Goal: Task Accomplishment & Management: Use online tool/utility

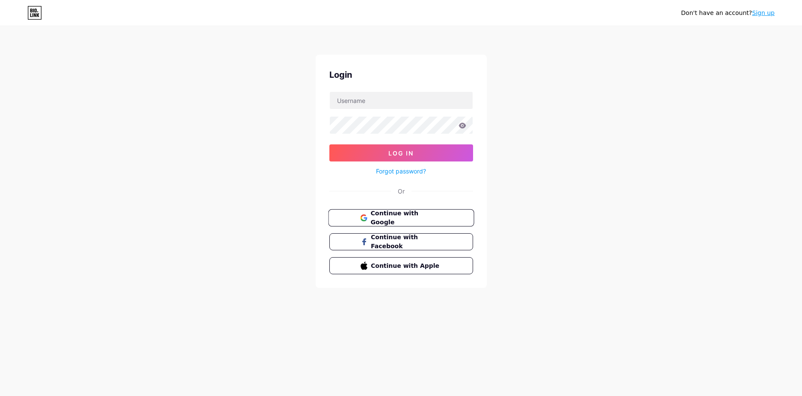
click at [419, 214] on span "Continue with Google" at bounding box center [405, 218] width 71 height 18
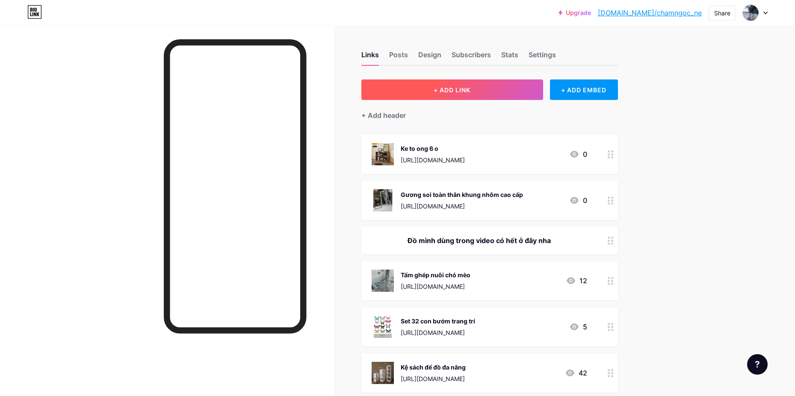
click at [460, 89] on span "+ ADD LINK" at bounding box center [452, 89] width 37 height 7
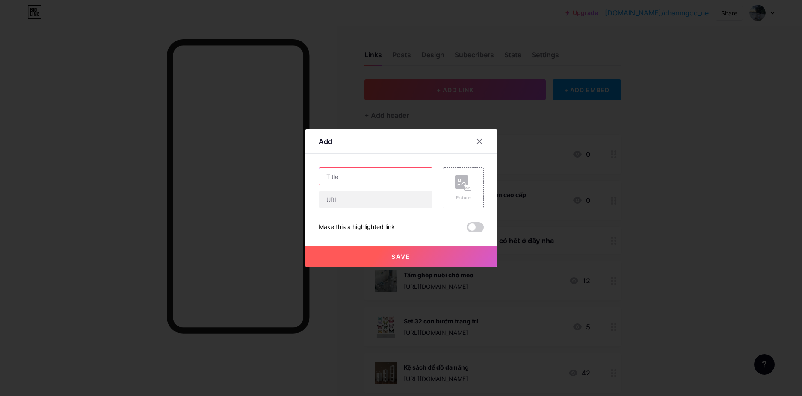
click at [371, 178] on input "text" at bounding box center [375, 176] width 113 height 17
click at [363, 204] on input "text" at bounding box center [375, 199] width 113 height 17
paste input "[URL][DOMAIN_NAME]"
type input "[URL][DOMAIN_NAME]"
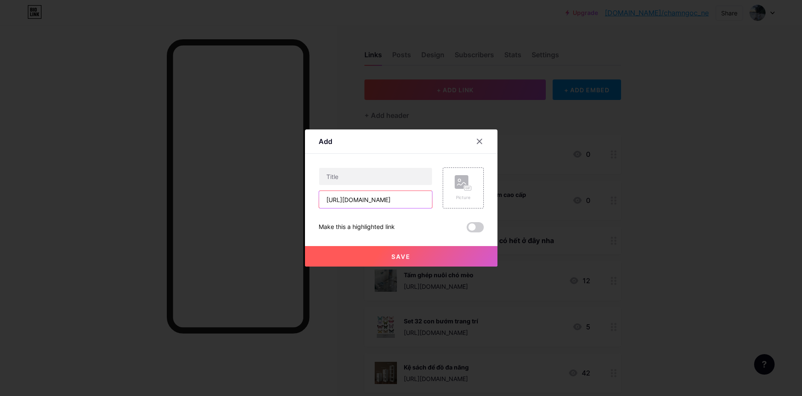
scroll to position [0, 0]
click at [396, 180] on input "text" at bounding box center [375, 176] width 113 height 17
click at [464, 188] on rect at bounding box center [467, 188] width 7 height 4
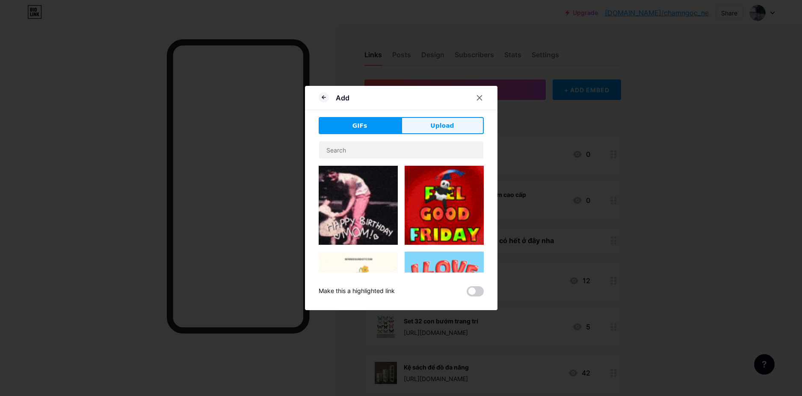
click at [428, 127] on button "Upload" at bounding box center [442, 125] width 83 height 17
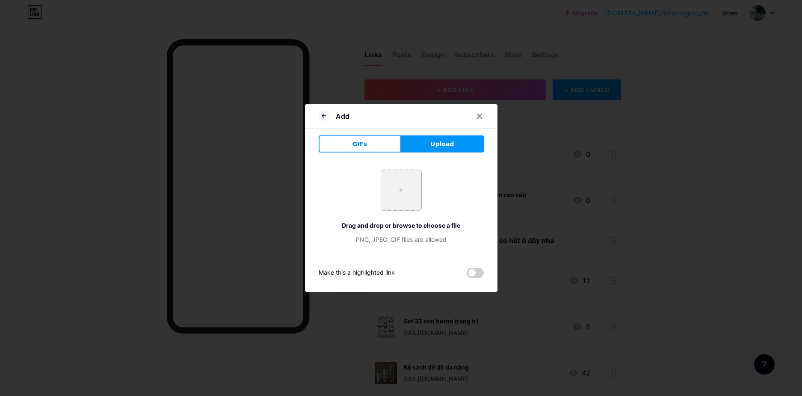
click at [402, 192] on input "file" at bounding box center [401, 190] width 40 height 40
click at [359, 145] on span "GIFs" at bounding box center [359, 144] width 15 height 9
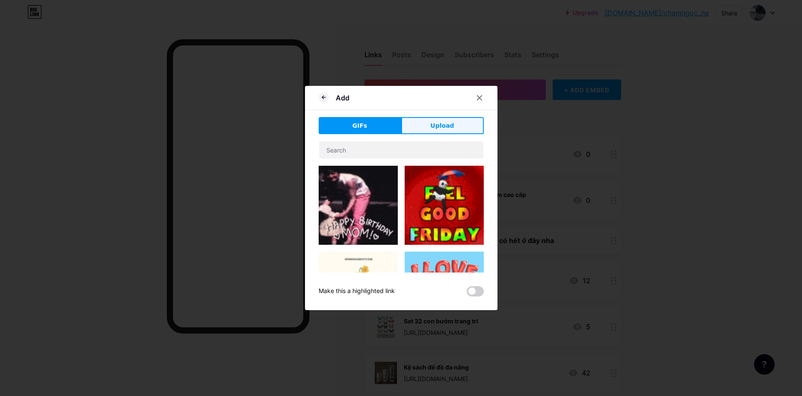
click at [461, 127] on button "Upload" at bounding box center [442, 125] width 83 height 17
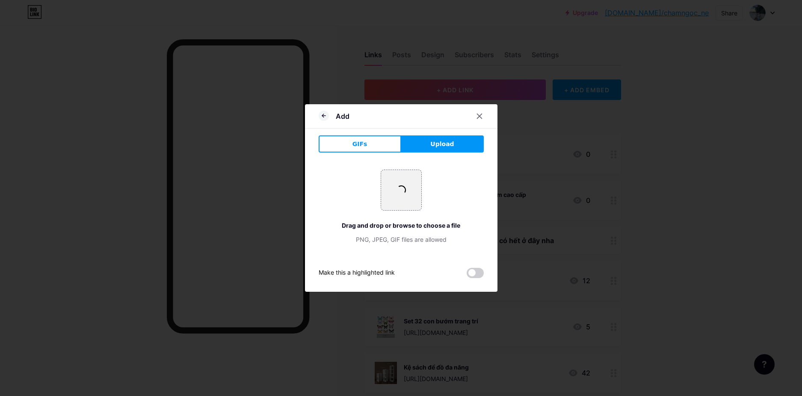
click at [477, 275] on span at bounding box center [475, 273] width 17 height 10
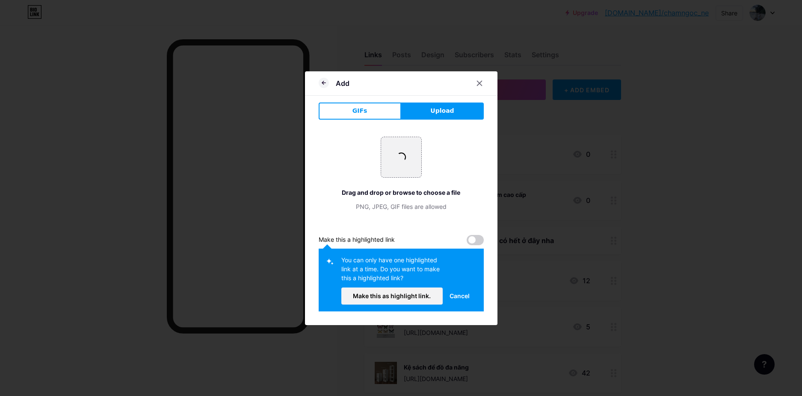
click at [478, 237] on span at bounding box center [475, 240] width 17 height 10
click at [456, 297] on span "Cancel" at bounding box center [459, 296] width 20 height 9
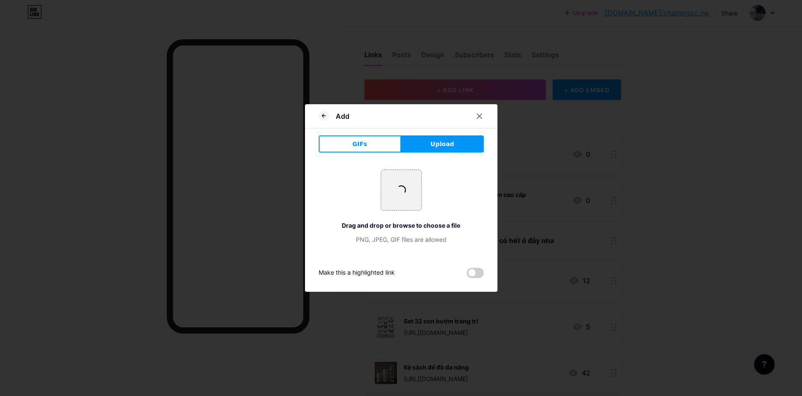
click at [344, 138] on button "GIFs" at bounding box center [360, 144] width 83 height 17
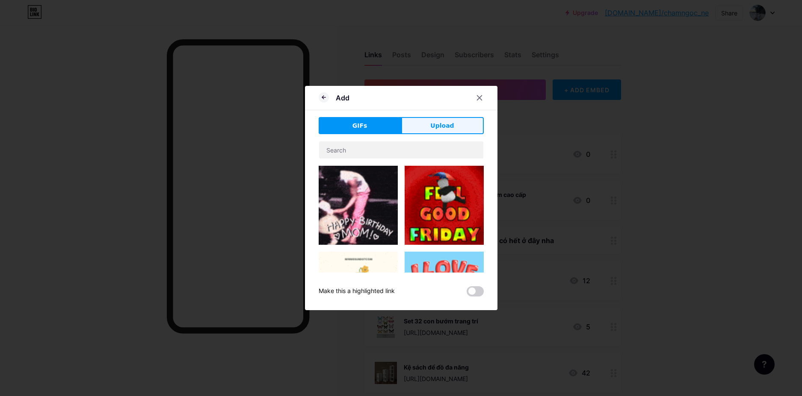
click at [444, 129] on span "Upload" at bounding box center [442, 125] width 24 height 9
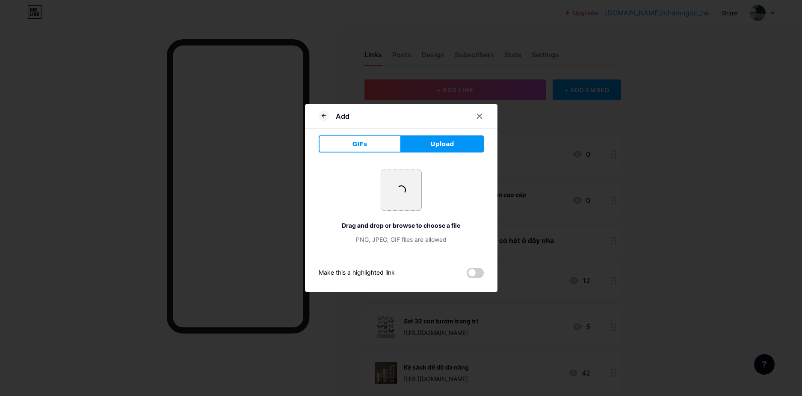
click at [400, 185] on input "file" at bounding box center [401, 190] width 40 height 40
click at [440, 143] on span "Upload" at bounding box center [442, 144] width 24 height 9
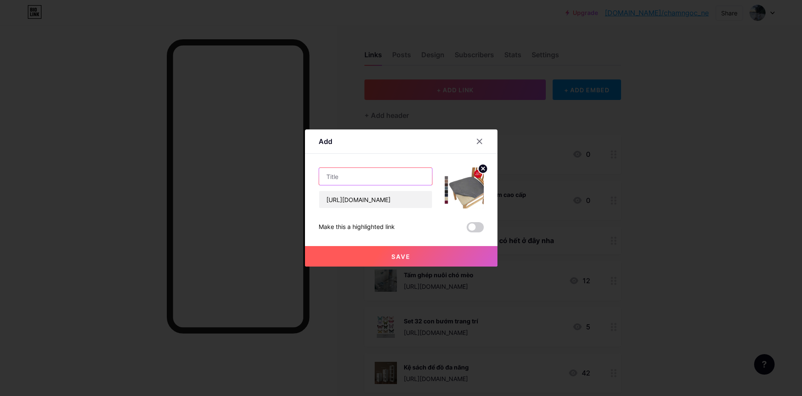
click at [383, 176] on input "text" at bounding box center [375, 176] width 113 height 17
paste input "Vỏ bọc ghế ăn Corn Velvet"
type input "Vỏ bọc ghế ăn Corn Velvet"
click at [396, 251] on button "Save" at bounding box center [401, 256] width 192 height 21
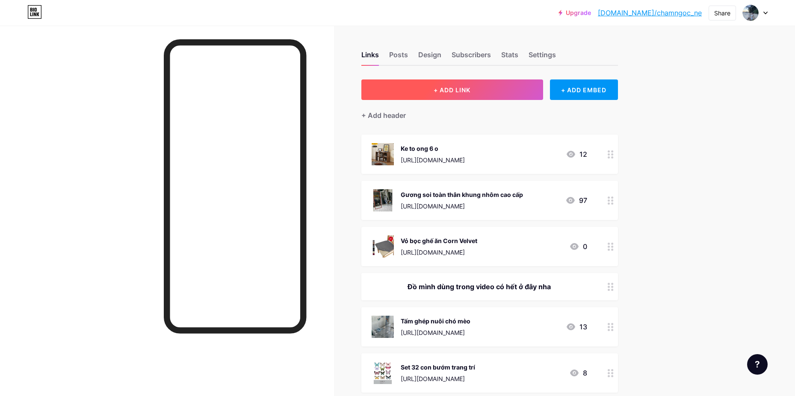
click at [478, 91] on button "+ ADD LINK" at bounding box center [452, 90] width 182 height 21
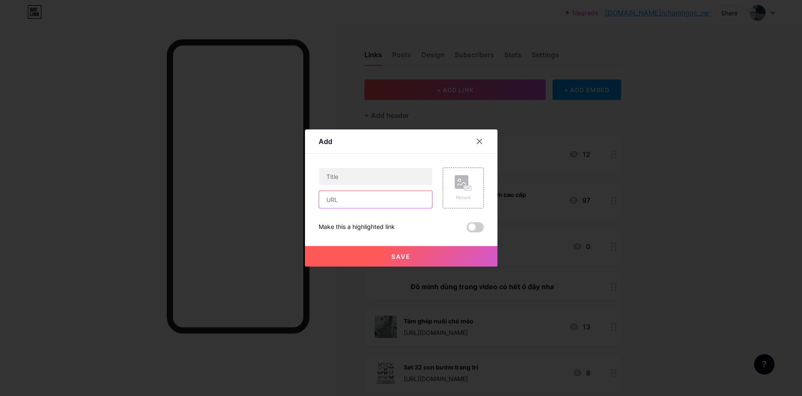
click at [349, 198] on input "text" at bounding box center [375, 199] width 113 height 17
paste input "[URL][DOMAIN_NAME]"
type input "[URL][DOMAIN_NAME]"
click at [349, 177] on input "text" at bounding box center [375, 176] width 113 height 17
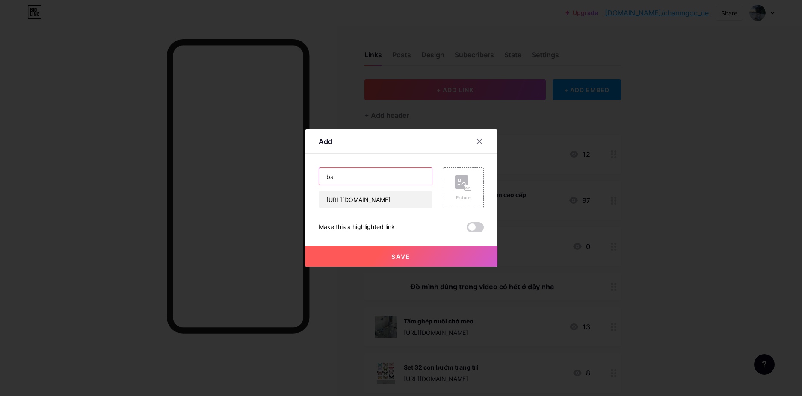
type input "b"
paste input "Bàn học, làm việc gấp gọn treo tường"
type input "Bàn học, làm việc gấp gọn treo tường"
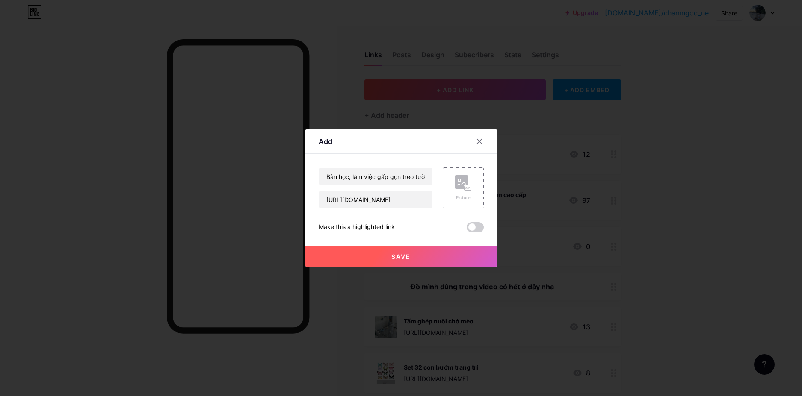
click at [465, 186] on icon at bounding box center [463, 183] width 17 height 16
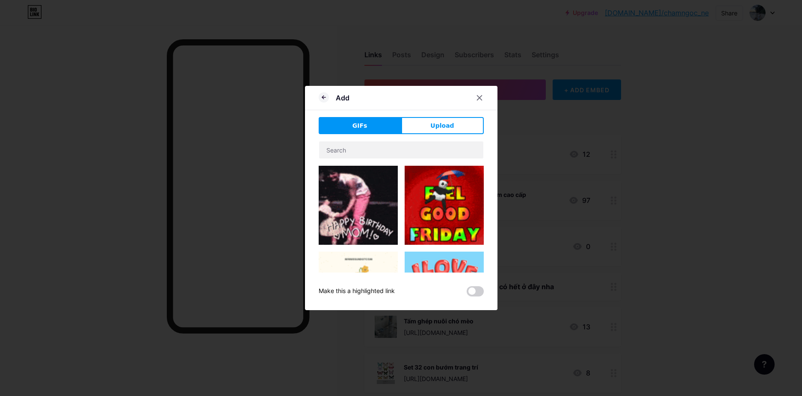
click at [440, 124] on span "Upload" at bounding box center [442, 125] width 24 height 9
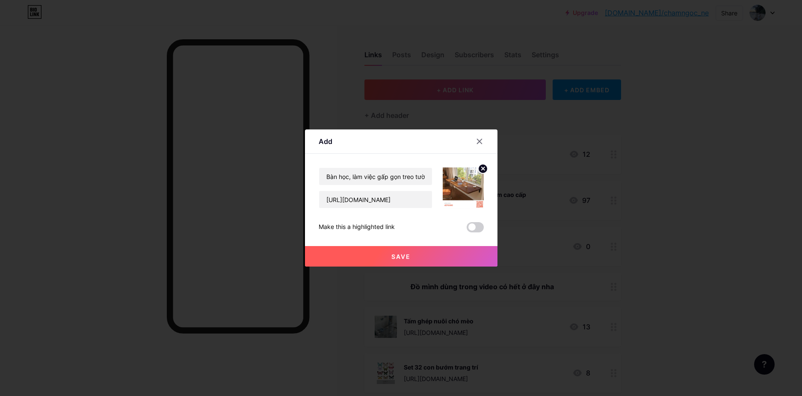
click at [389, 260] on button "Save" at bounding box center [401, 256] width 192 height 21
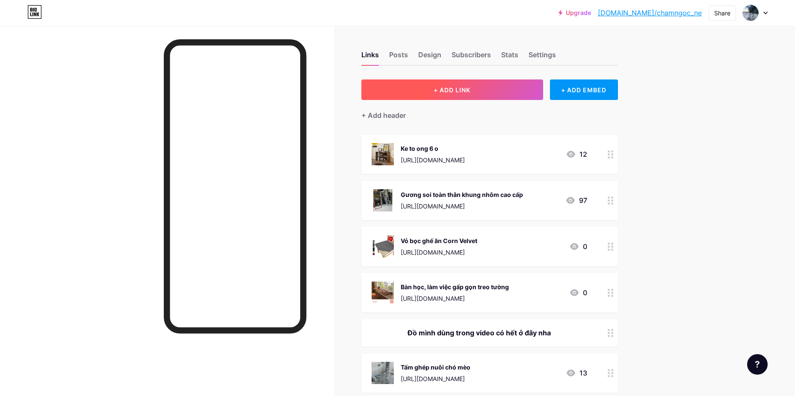
click at [422, 89] on button "+ ADD LINK" at bounding box center [452, 90] width 182 height 21
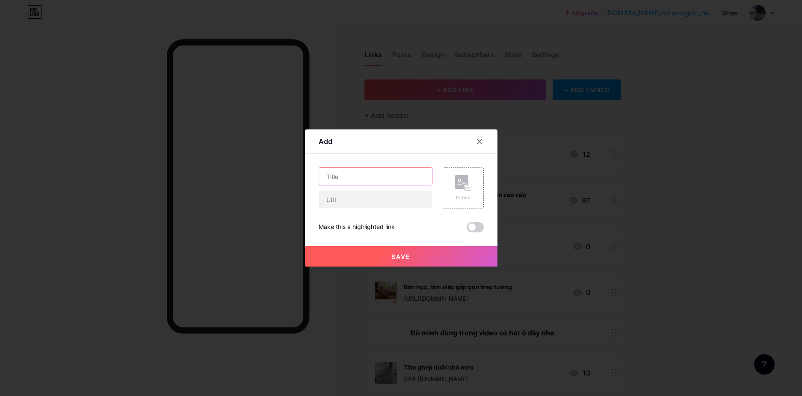
click at [368, 177] on input "text" at bounding box center [375, 176] width 113 height 17
paste input "Full bộ sen tắm nóng lạnh"
type input "Full bộ sen tắm nóng lạnh"
click at [373, 202] on input "text" at bounding box center [375, 199] width 113 height 17
paste input "[URL][DOMAIN_NAME]"
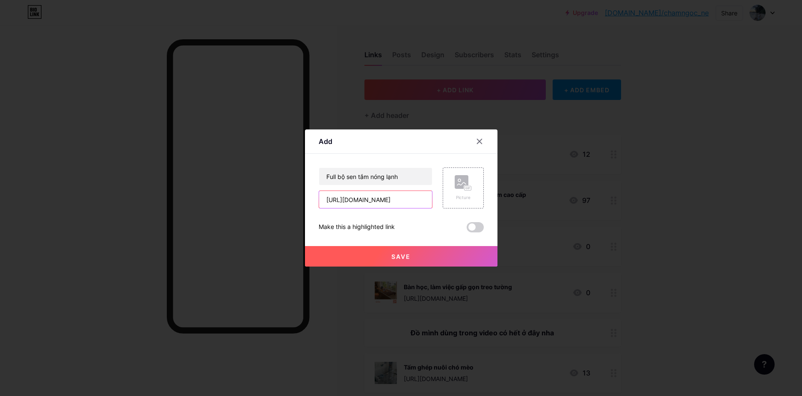
scroll to position [0, 1369]
type input "[URL][DOMAIN_NAME]"
click at [479, 188] on div "Picture" at bounding box center [463, 188] width 41 height 41
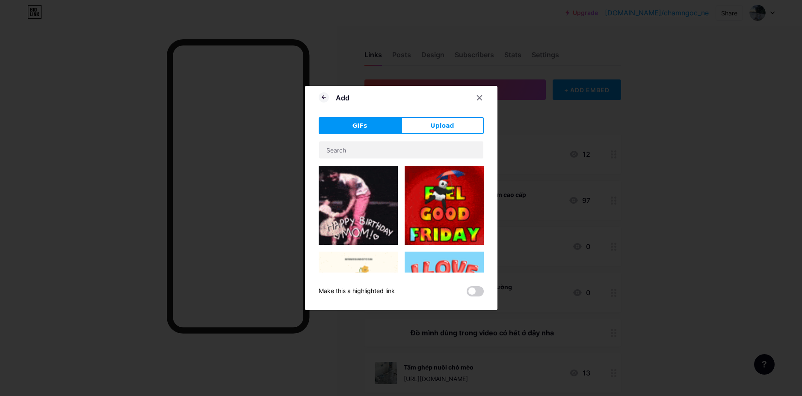
click at [430, 123] on button "Upload" at bounding box center [442, 125] width 83 height 17
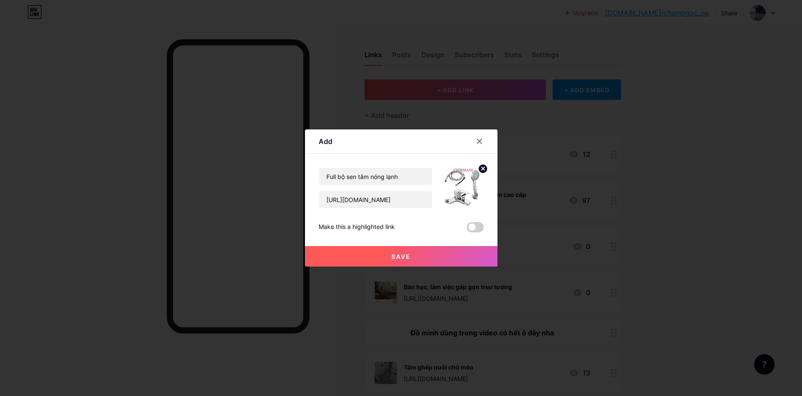
click at [434, 254] on button "Save" at bounding box center [401, 256] width 192 height 21
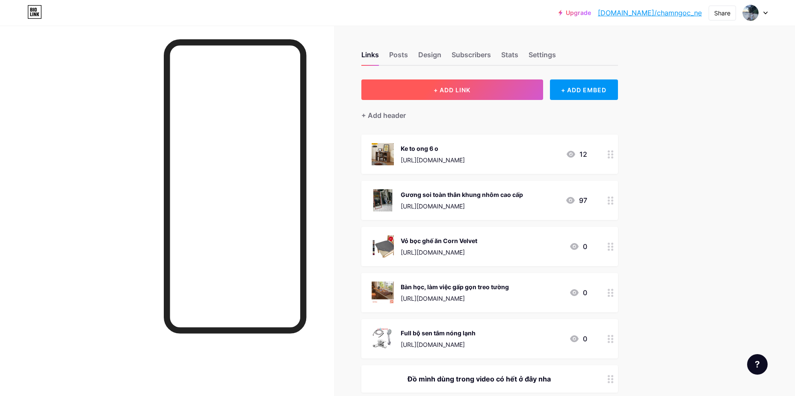
click at [429, 95] on button "+ ADD LINK" at bounding box center [452, 90] width 182 height 21
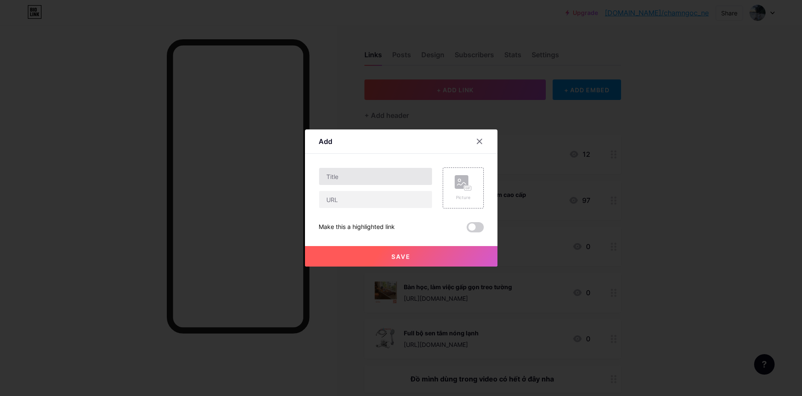
click at [361, 185] on div at bounding box center [376, 188] width 114 height 41
click at [362, 177] on input "text" at bounding box center [375, 176] width 113 height 17
paste input "KỆ/GIÁ GỖ ĐỂ GIÀY DÉP"
type input "KỆ/GIÁ GỖ ĐỂ GIÀY DÉP"
click at [378, 206] on input "text" at bounding box center [375, 199] width 113 height 17
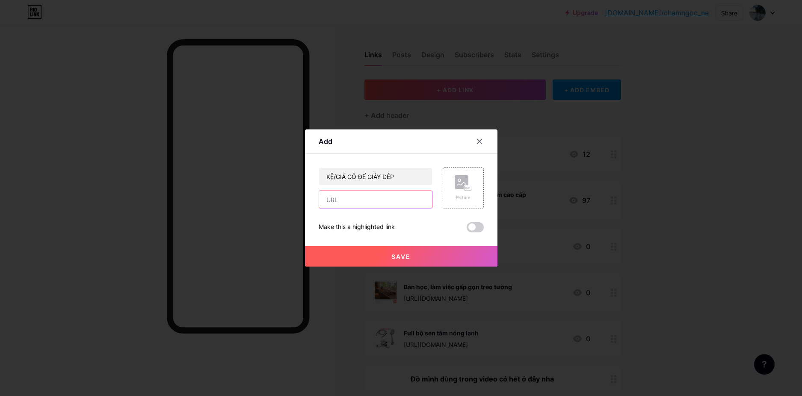
paste input "[URL][DOMAIN_NAME]"
type input "[URL][DOMAIN_NAME]"
click at [473, 225] on span at bounding box center [475, 227] width 17 height 10
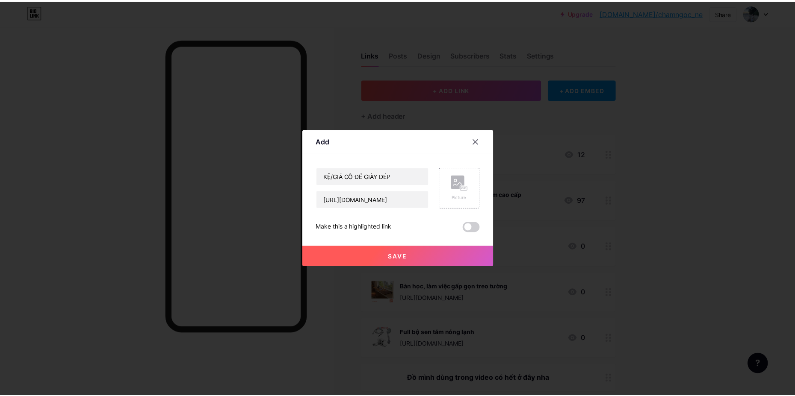
scroll to position [0, 0]
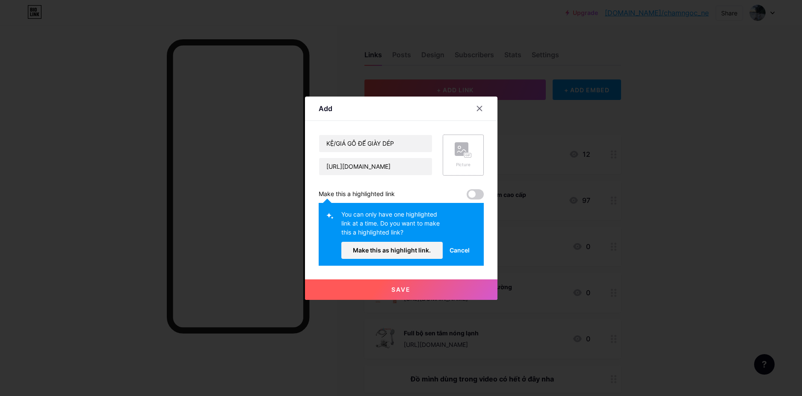
click at [462, 135] on div "Picture" at bounding box center [463, 155] width 41 height 41
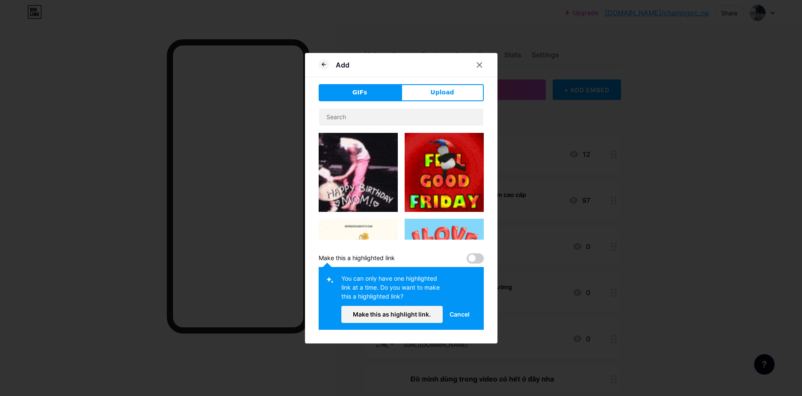
drag, startPoint x: 449, startPoint y: 85, endPoint x: 448, endPoint y: 90, distance: 5.6
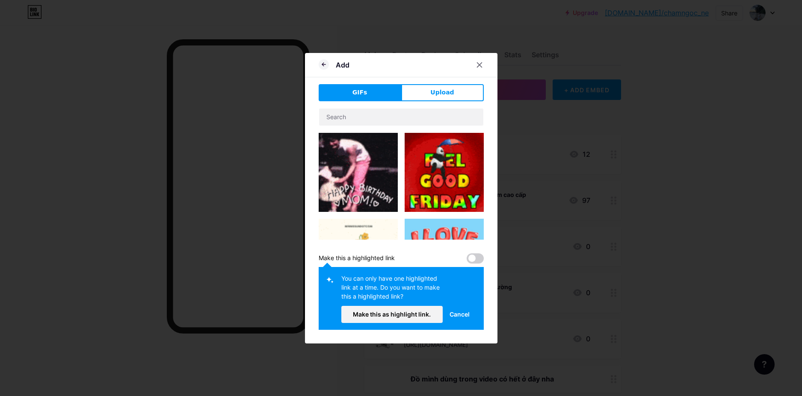
click at [449, 85] on button "Upload" at bounding box center [442, 92] width 83 height 17
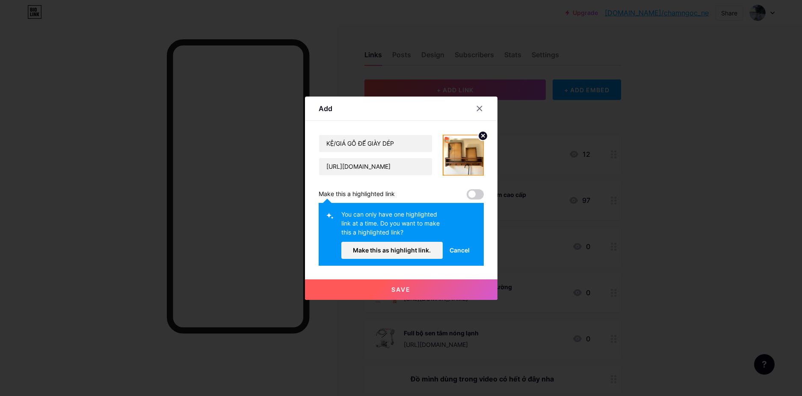
click at [432, 290] on button "Save" at bounding box center [401, 290] width 192 height 21
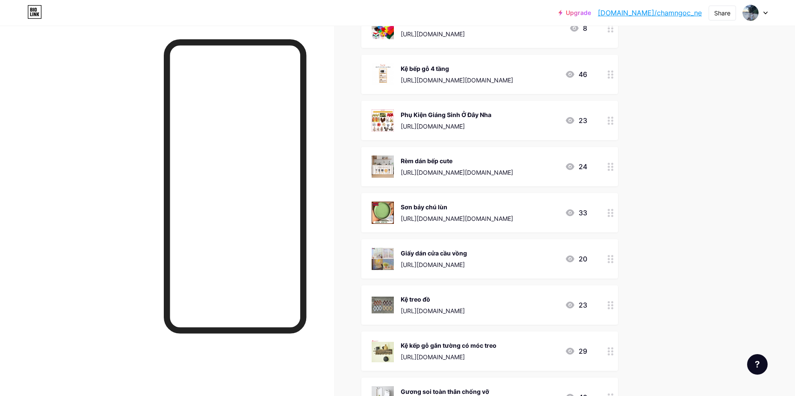
scroll to position [1500, 0]
